Goal: Navigation & Orientation: Find specific page/section

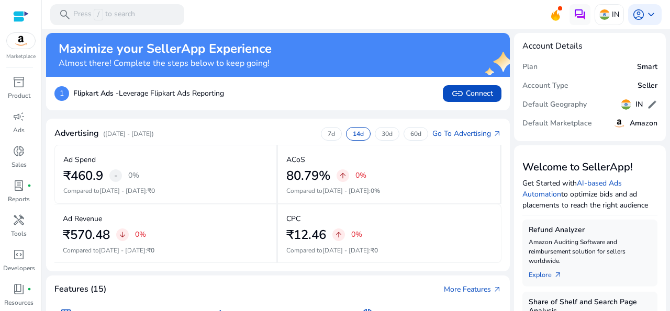
click at [230, 285] on div "Features (15) More Features arrow_outward" at bounding box center [277, 289] width 447 height 11
click at [22, 16] on div at bounding box center [21, 16] width 16 height 12
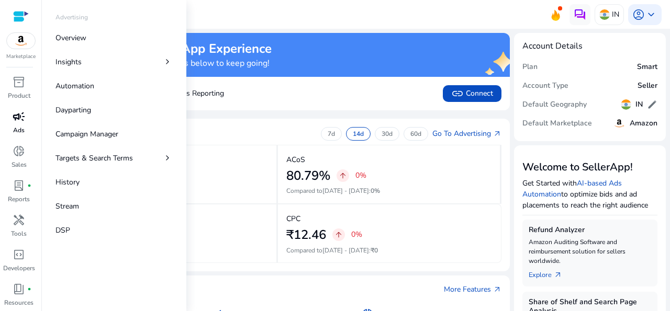
click at [13, 121] on span "campaign" at bounding box center [19, 116] width 13 height 13
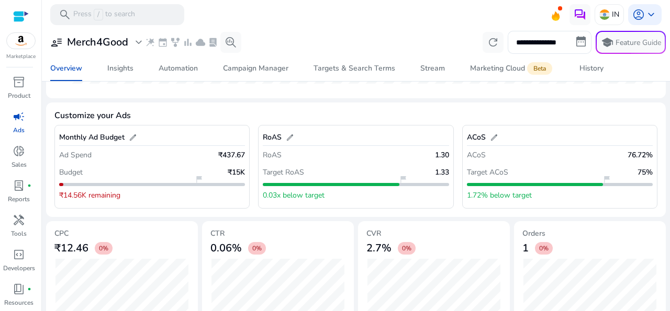
scroll to position [375, 0]
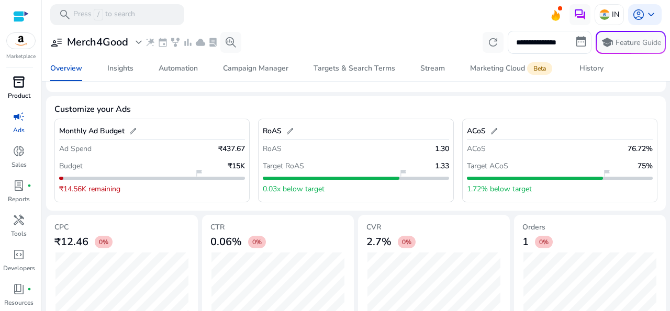
click at [18, 86] on span "inventory_2" at bounding box center [19, 82] width 13 height 13
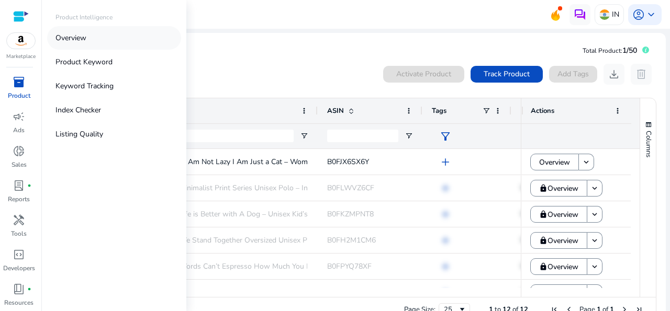
click at [76, 39] on p "Overview" at bounding box center [70, 37] width 31 height 11
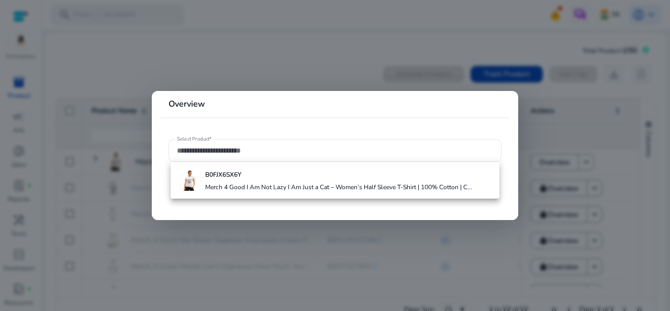
click at [249, 77] on div at bounding box center [335, 155] width 670 height 311
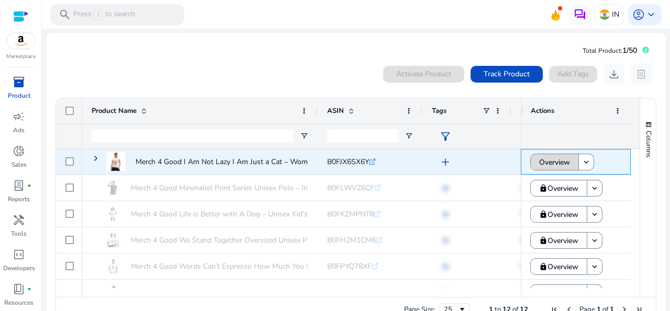
click at [559, 163] on span "Overview" at bounding box center [554, 162] width 31 height 21
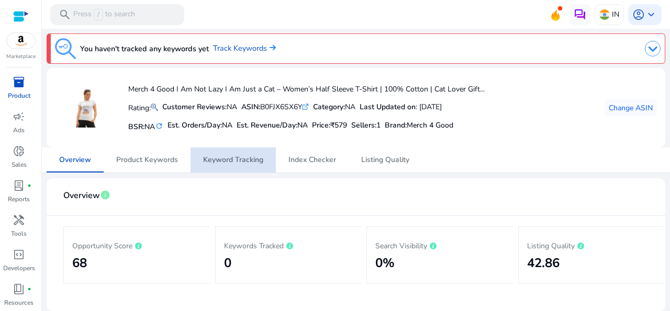
click at [247, 166] on span "Keyword Tracking" at bounding box center [233, 160] width 60 height 25
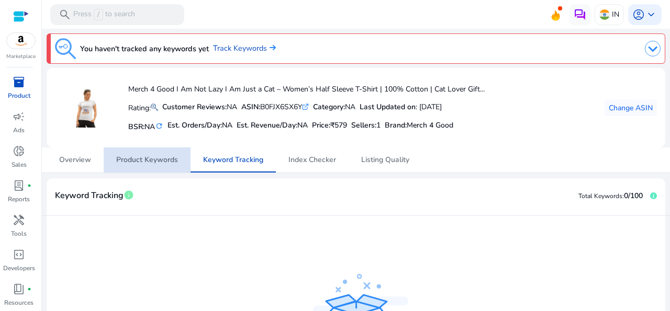
click at [147, 157] on span "Product Keywords" at bounding box center [147, 159] width 62 height 7
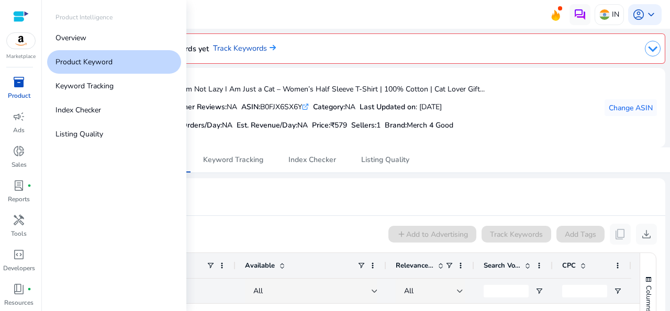
click at [15, 87] on span "inventory_2" at bounding box center [19, 82] width 13 height 13
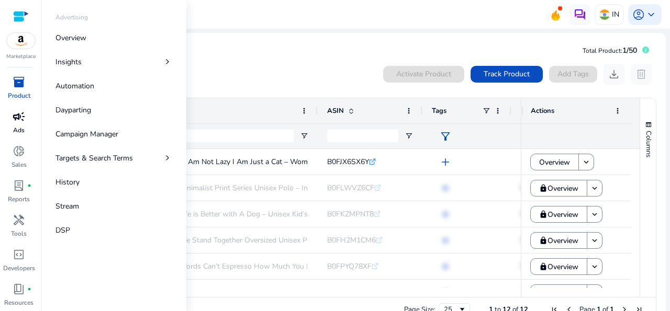
click at [18, 128] on p "Ads" at bounding box center [19, 130] width 12 height 9
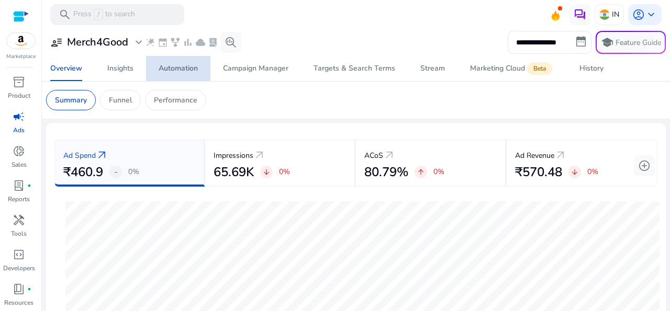
click at [193, 65] on div "Automation" at bounding box center [178, 68] width 39 height 7
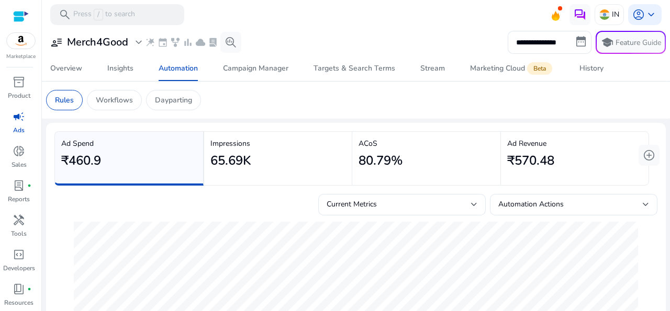
click at [14, 10] on div at bounding box center [21, 16] width 16 height 12
